Goal: Check status: Check status

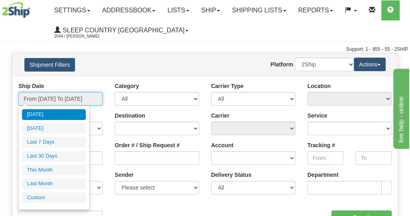
click at [62, 96] on input "From [DATE] To [DATE]" at bounding box center [60, 99] width 84 height 14
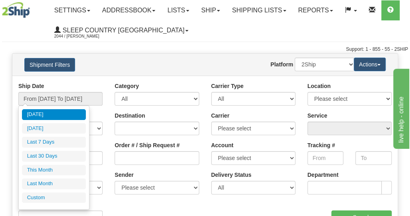
drag, startPoint x: 36, startPoint y: 156, endPoint x: 42, endPoint y: 155, distance: 5.6
click at [37, 156] on li "Last 30 Days" at bounding box center [54, 155] width 64 height 11
type input "From [DATE] To [DATE]"
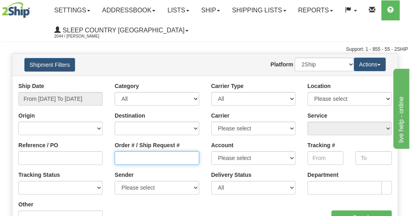
click at [135, 154] on input "Order # / Ship Request #" at bounding box center [157, 158] width 84 height 14
paste input "9000I108787"
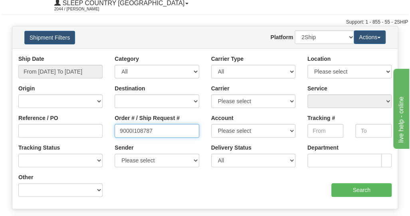
scroll to position [40, 0]
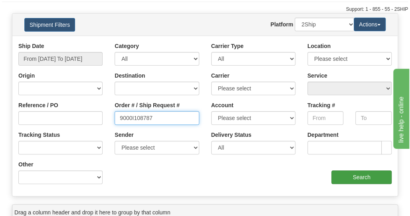
type input "9000I108787"
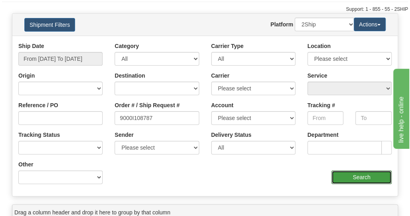
drag, startPoint x: 362, startPoint y: 174, endPoint x: 306, endPoint y: 183, distance: 56.1
click at [361, 174] on input "Search" at bounding box center [361, 177] width 60 height 14
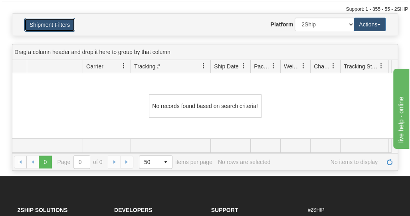
click at [46, 25] on button "Shipment Filters" at bounding box center [49, 25] width 51 height 14
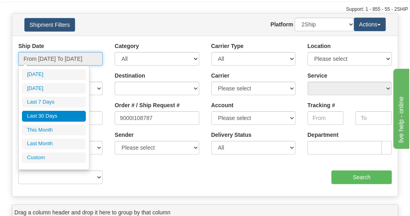
click at [48, 61] on input "From [DATE] To [DATE]" at bounding box center [60, 59] width 84 height 14
click at [47, 114] on li "Last 30 Days" at bounding box center [54, 116] width 64 height 11
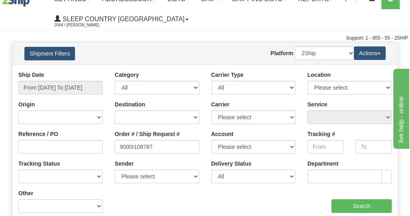
scroll to position [0, 0]
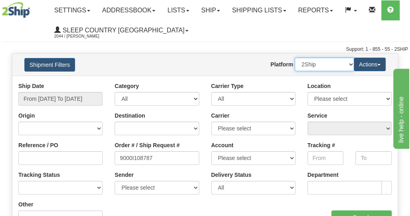
click at [311, 65] on select "2Ship Imported" at bounding box center [325, 64] width 60 height 14
click at [295, 57] on select "2Ship Imported" at bounding box center [325, 64] width 60 height 14
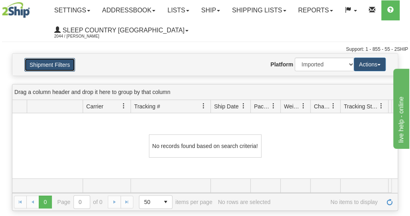
click at [54, 61] on button "Shipment Filters" at bounding box center [49, 65] width 51 height 14
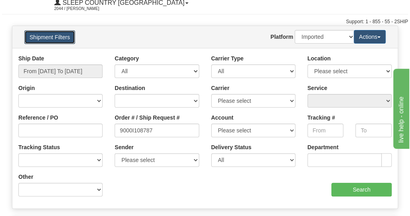
scroll to position [40, 0]
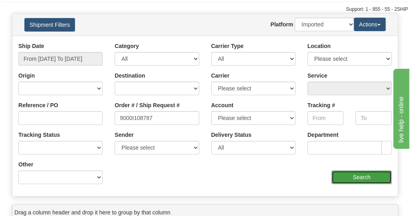
click at [358, 179] on input "Search" at bounding box center [361, 177] width 60 height 14
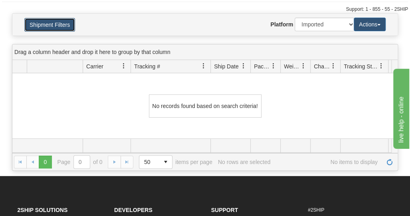
click at [62, 24] on button "Shipment Filters" at bounding box center [49, 25] width 51 height 14
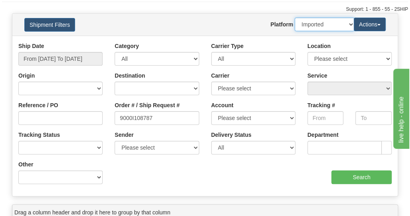
click at [331, 28] on select "2Ship Imported" at bounding box center [325, 25] width 60 height 14
select select "0"
click at [295, 18] on select "2Ship Imported" at bounding box center [325, 25] width 60 height 14
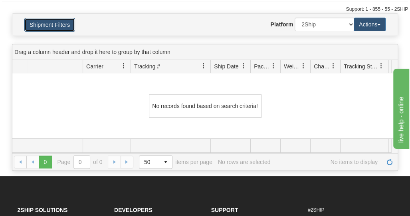
click at [53, 24] on button "Shipment Filters" at bounding box center [49, 25] width 51 height 14
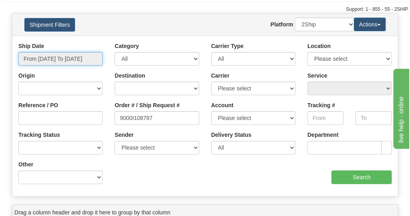
click at [56, 57] on input "From [DATE] To [DATE]" at bounding box center [60, 59] width 84 height 14
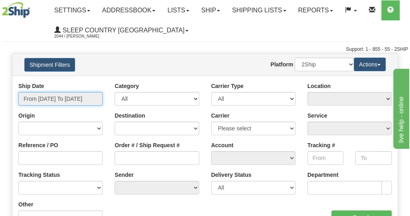
click at [52, 101] on input "From [DATE] To [DATE]" at bounding box center [60, 99] width 84 height 14
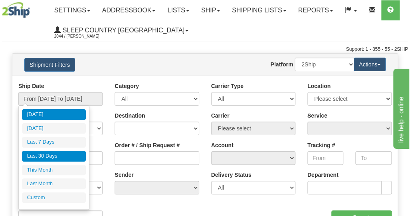
click at [50, 152] on li "Last 30 Days" at bounding box center [54, 155] width 64 height 11
type input "From [DATE] To [DATE]"
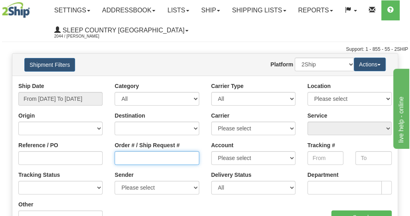
click at [152, 161] on input "Order # / Ship Request #" at bounding box center [157, 158] width 84 height 14
paste input "9000I108787"
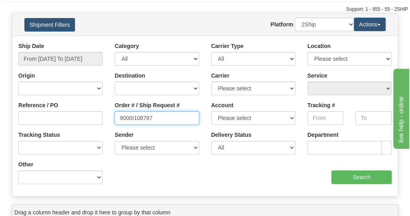
type input "9000I108787"
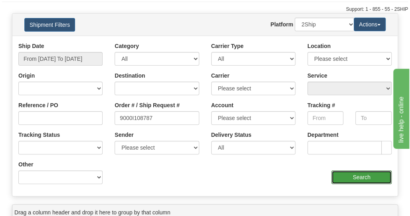
click at [348, 177] on input "Search" at bounding box center [361, 177] width 60 height 14
